Goal: Transaction & Acquisition: Purchase product/service

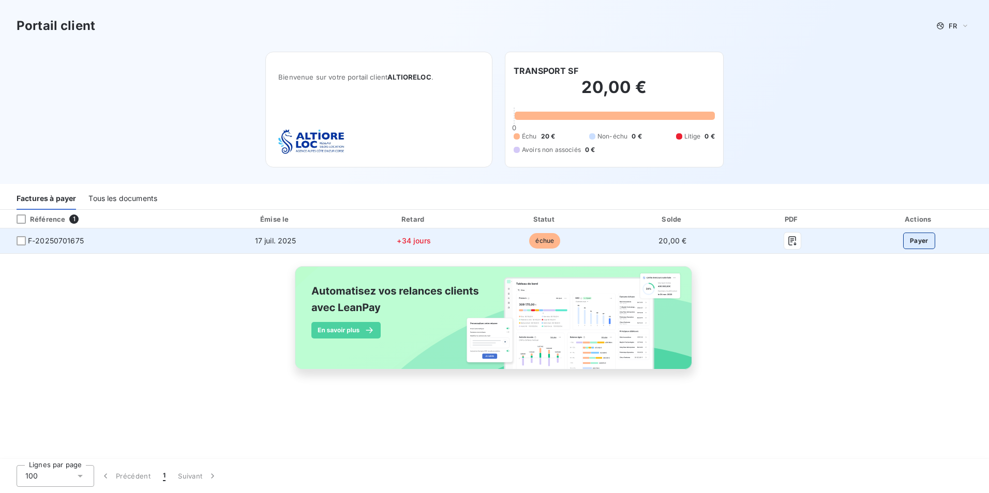
click at [924, 243] on button "Payer" at bounding box center [919, 241] width 32 height 17
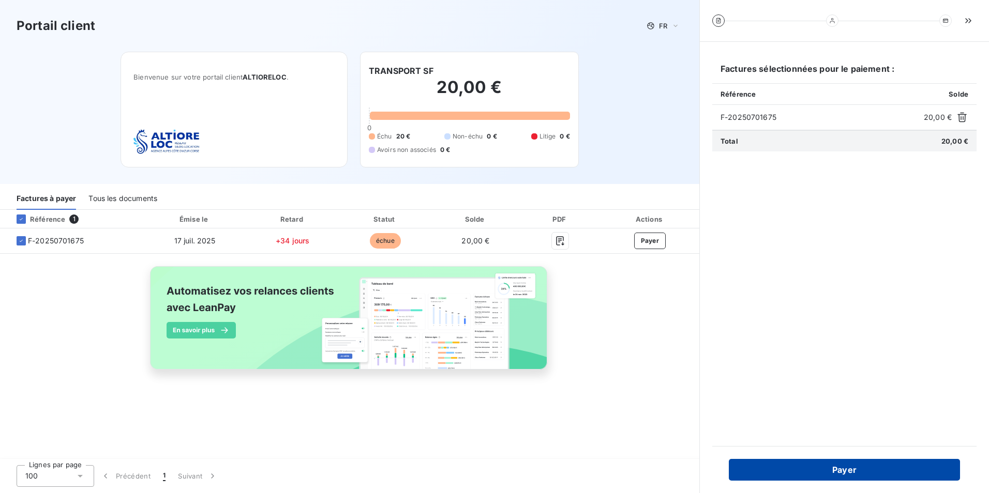
click at [827, 471] on button "Payer" at bounding box center [844, 470] width 231 height 22
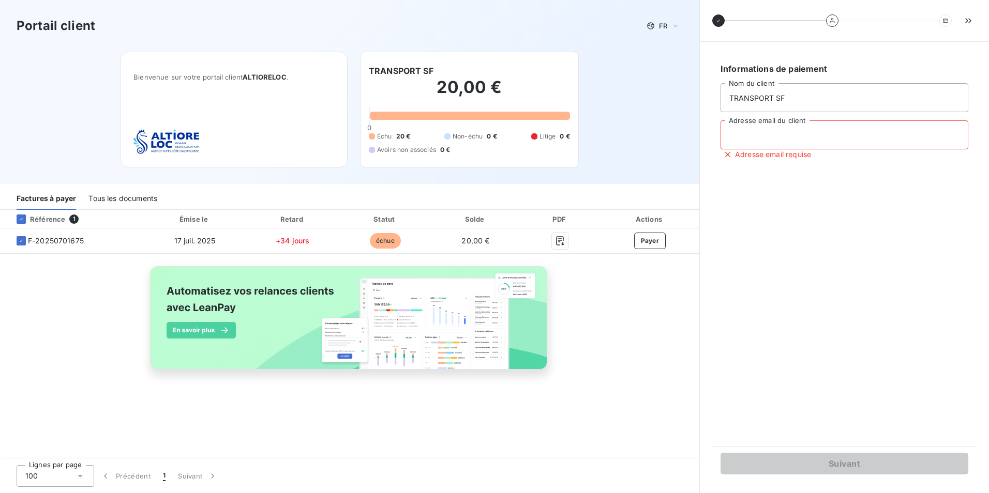
click at [763, 132] on input "Adresse email du client" at bounding box center [844, 134] width 248 height 29
type input "s"
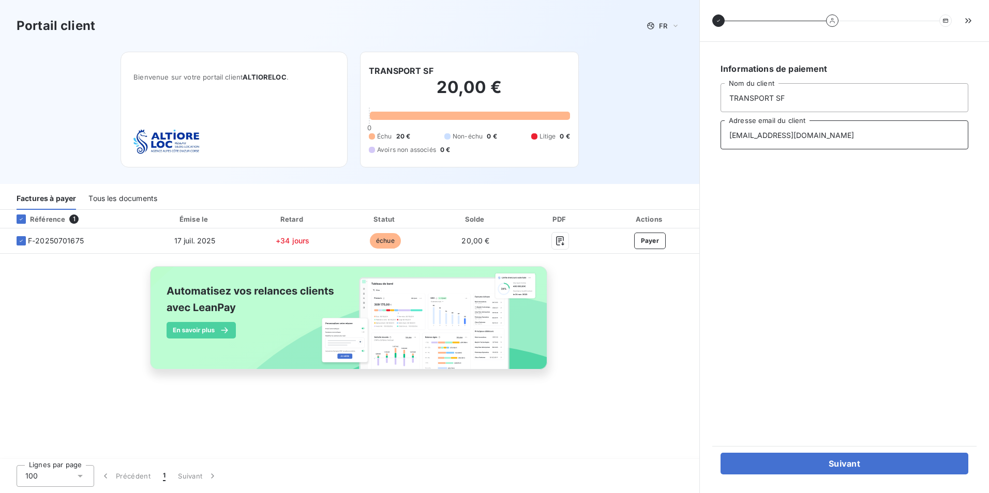
drag, startPoint x: 829, startPoint y: 130, endPoint x: 662, endPoint y: 148, distance: 168.5
click at [662, 148] on div "Portail client FR Bienvenue sur votre portail client ALTIORELOC . TRANSPORT SF …" at bounding box center [494, 246] width 989 height 493
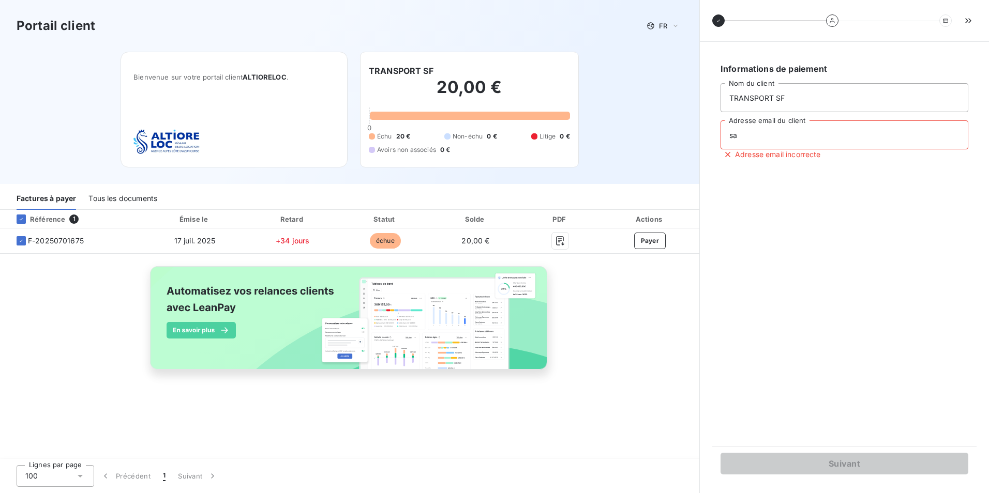
type input "s"
click at [842, 133] on input "dsp" at bounding box center [844, 134] width 248 height 29
click at [812, 130] on input "dsp" at bounding box center [844, 134] width 248 height 29
type input "s"
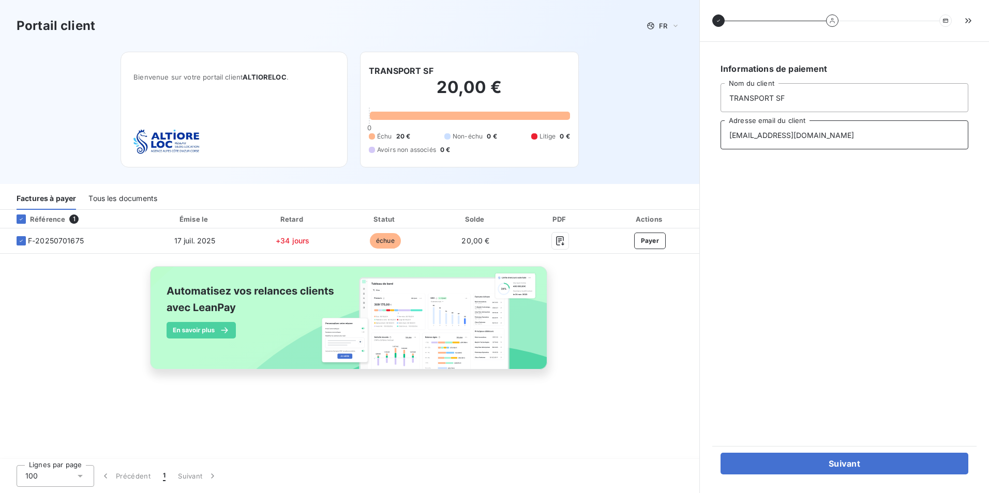
type input "[EMAIL_ADDRESS][DOMAIN_NAME]"
click at [884, 393] on div "Informations de paiement TRANSPORT SF Nom du client [EMAIL_ADDRESS][DOMAIN_NAME…" at bounding box center [844, 244] width 264 height 380
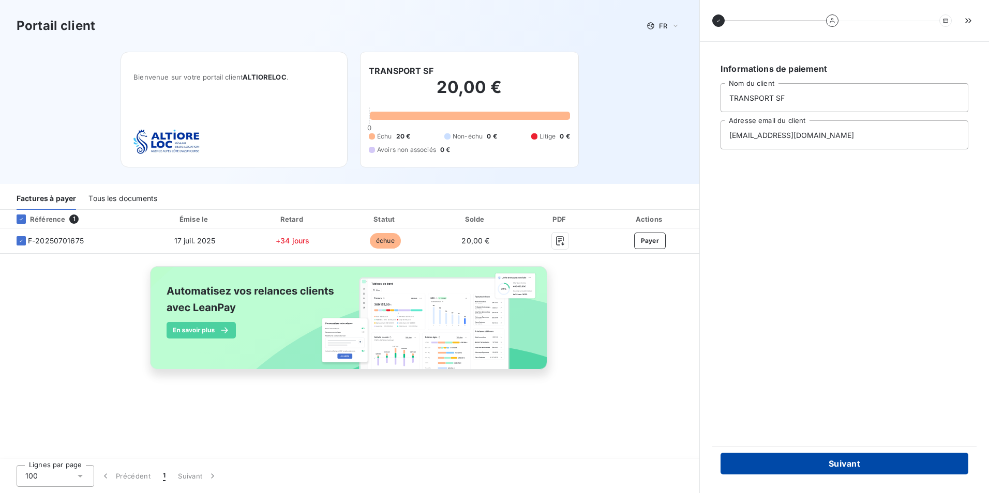
click at [864, 463] on button "Suivant" at bounding box center [844, 464] width 248 height 22
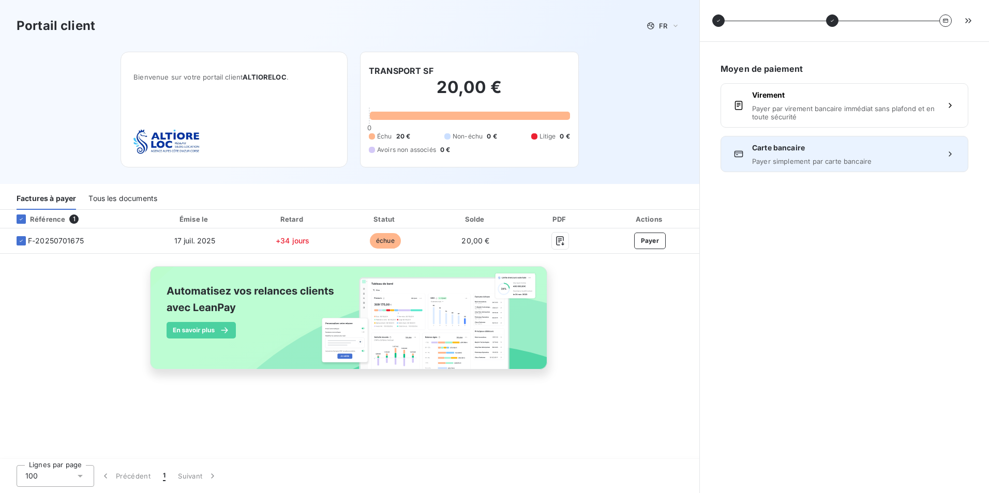
click at [797, 158] on span "Payer simplement par carte bancaire" at bounding box center [844, 161] width 185 height 8
